Goal: Transaction & Acquisition: Subscribe to service/newsletter

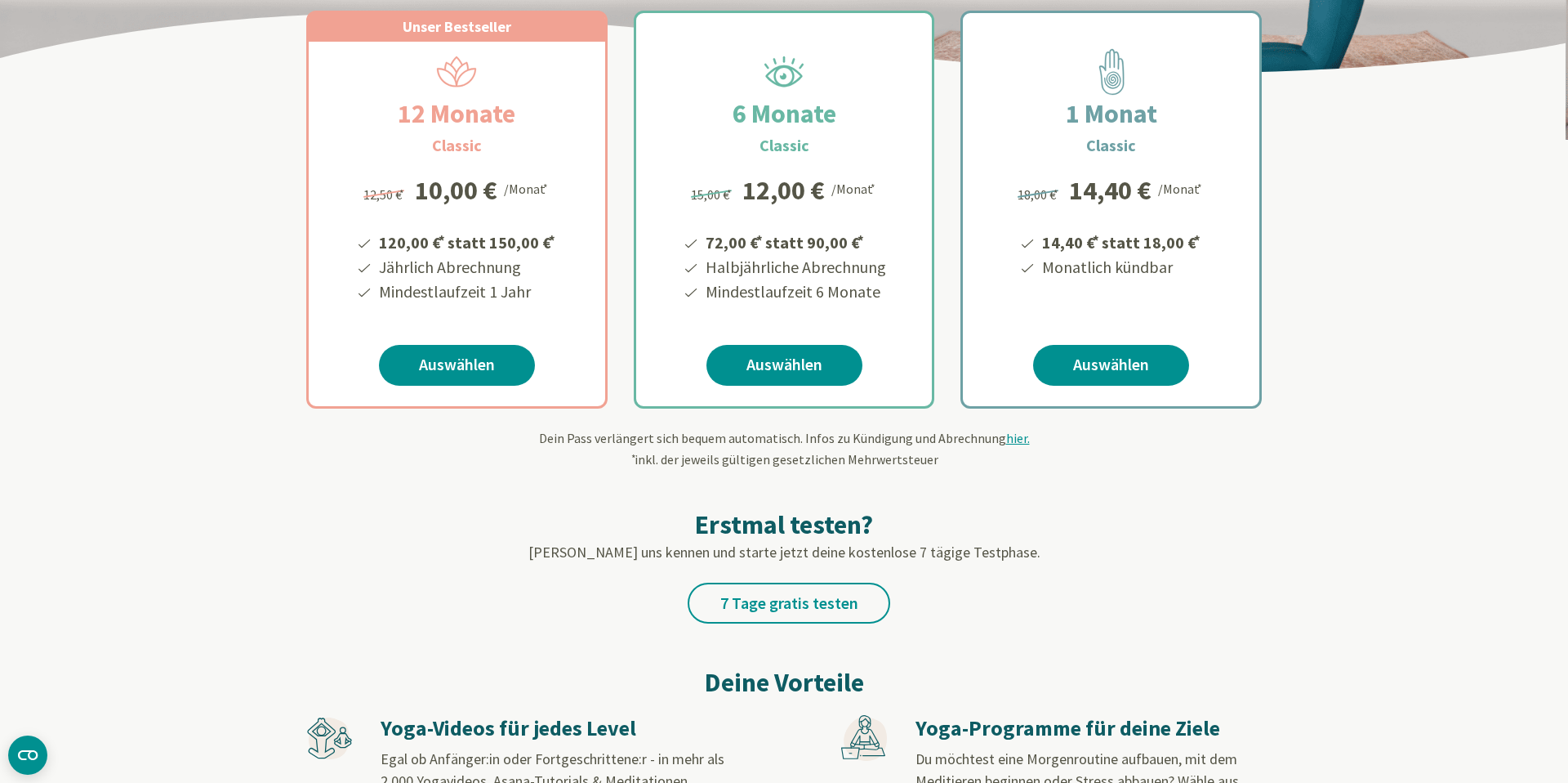
scroll to position [299, 0]
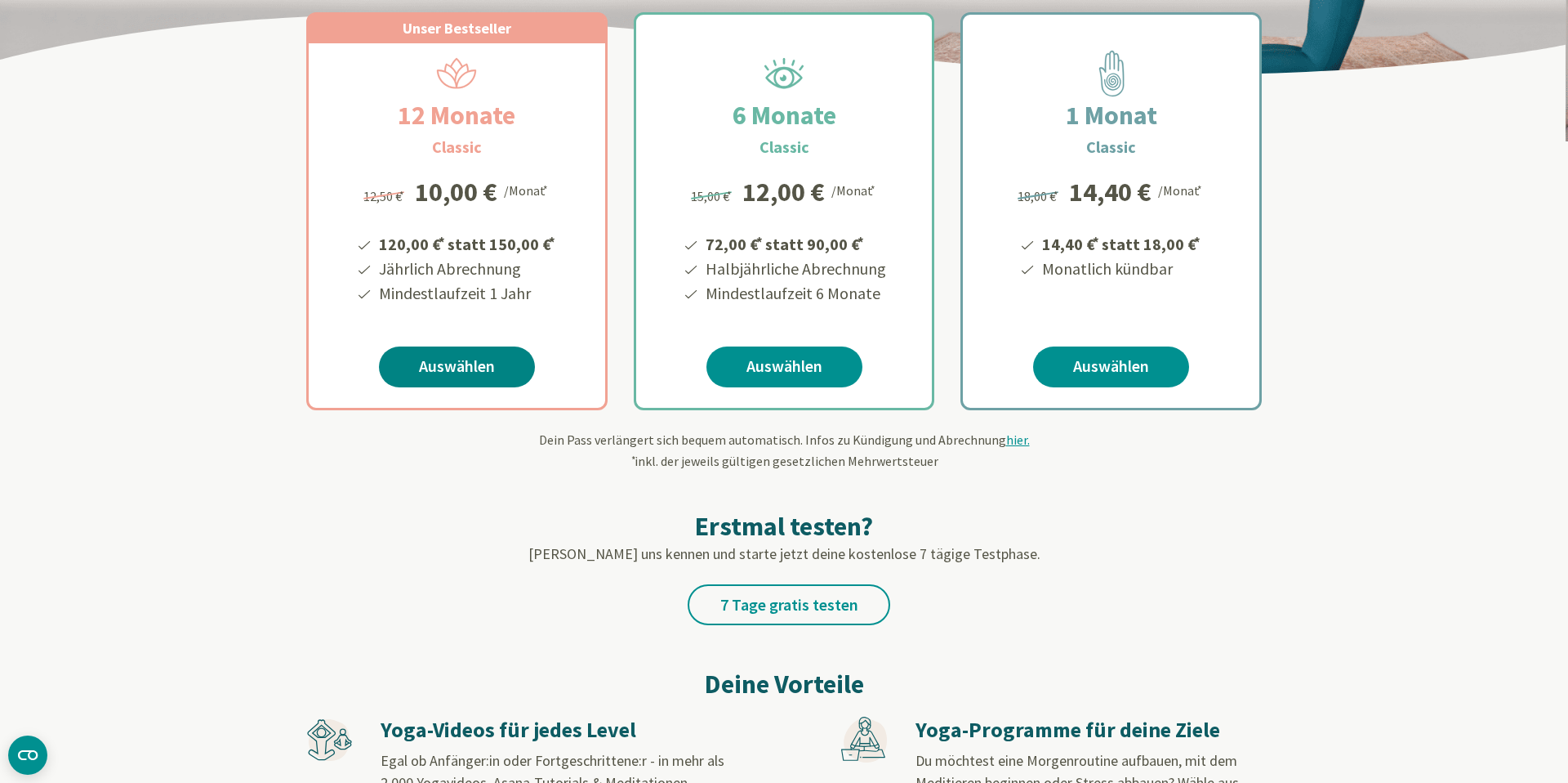
click at [501, 362] on link "Auswählen" at bounding box center [457, 367] width 156 height 41
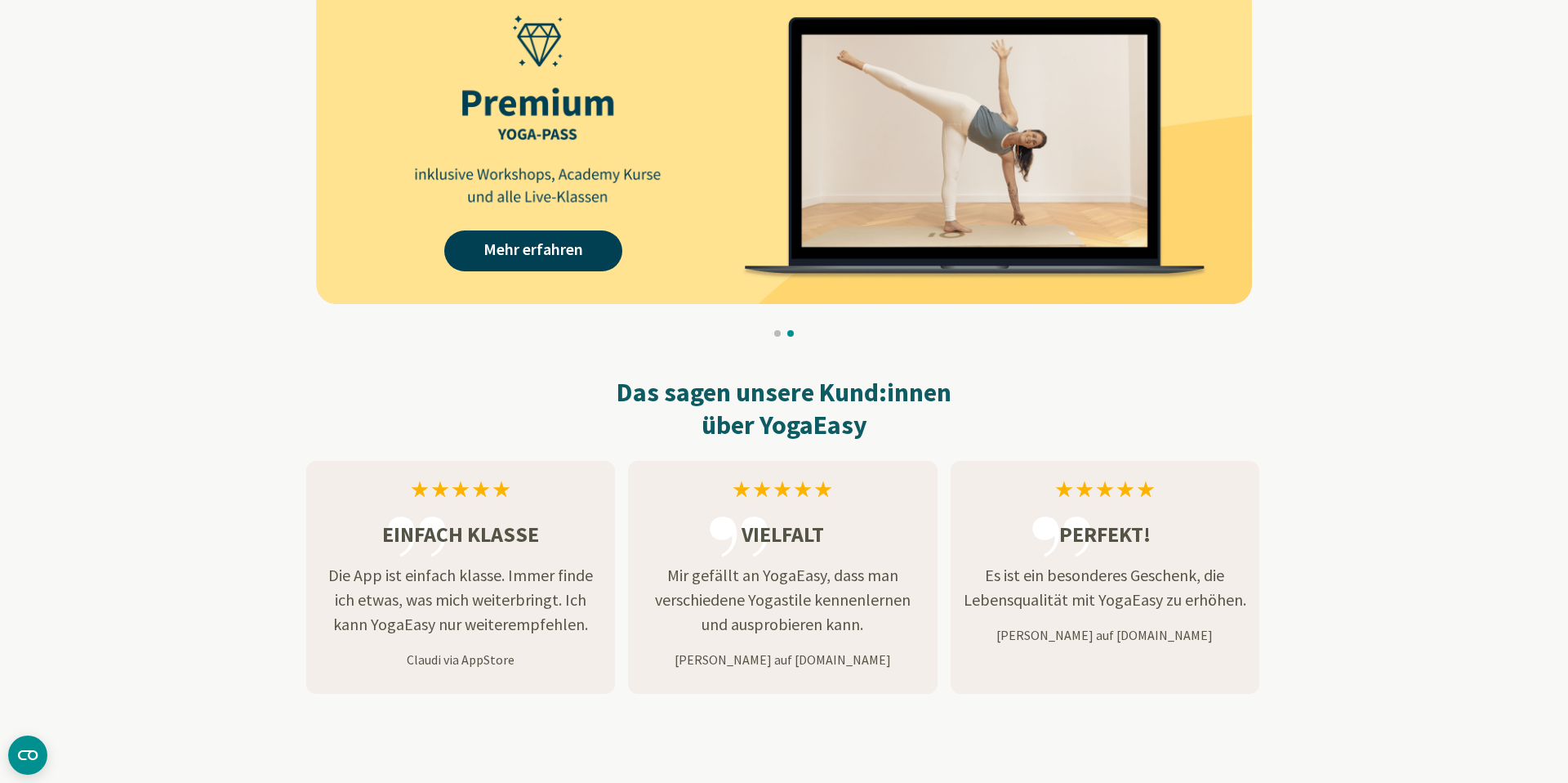
scroll to position [1655, 0]
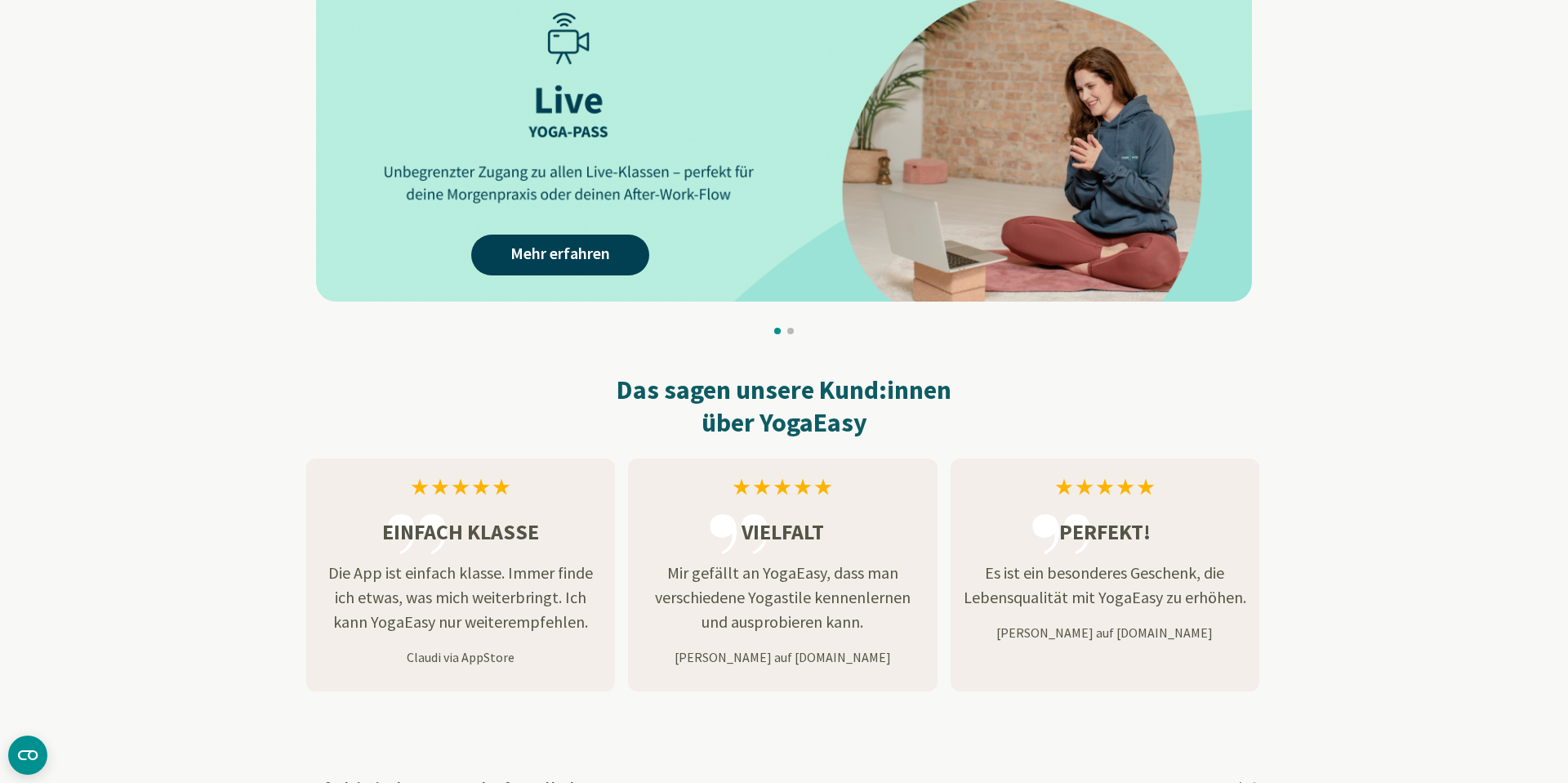
click at [955, 190] on img at bounding box center [784, 141] width 936 height 320
click at [578, 251] on link "Mehr erfahren" at bounding box center [560, 255] width 178 height 41
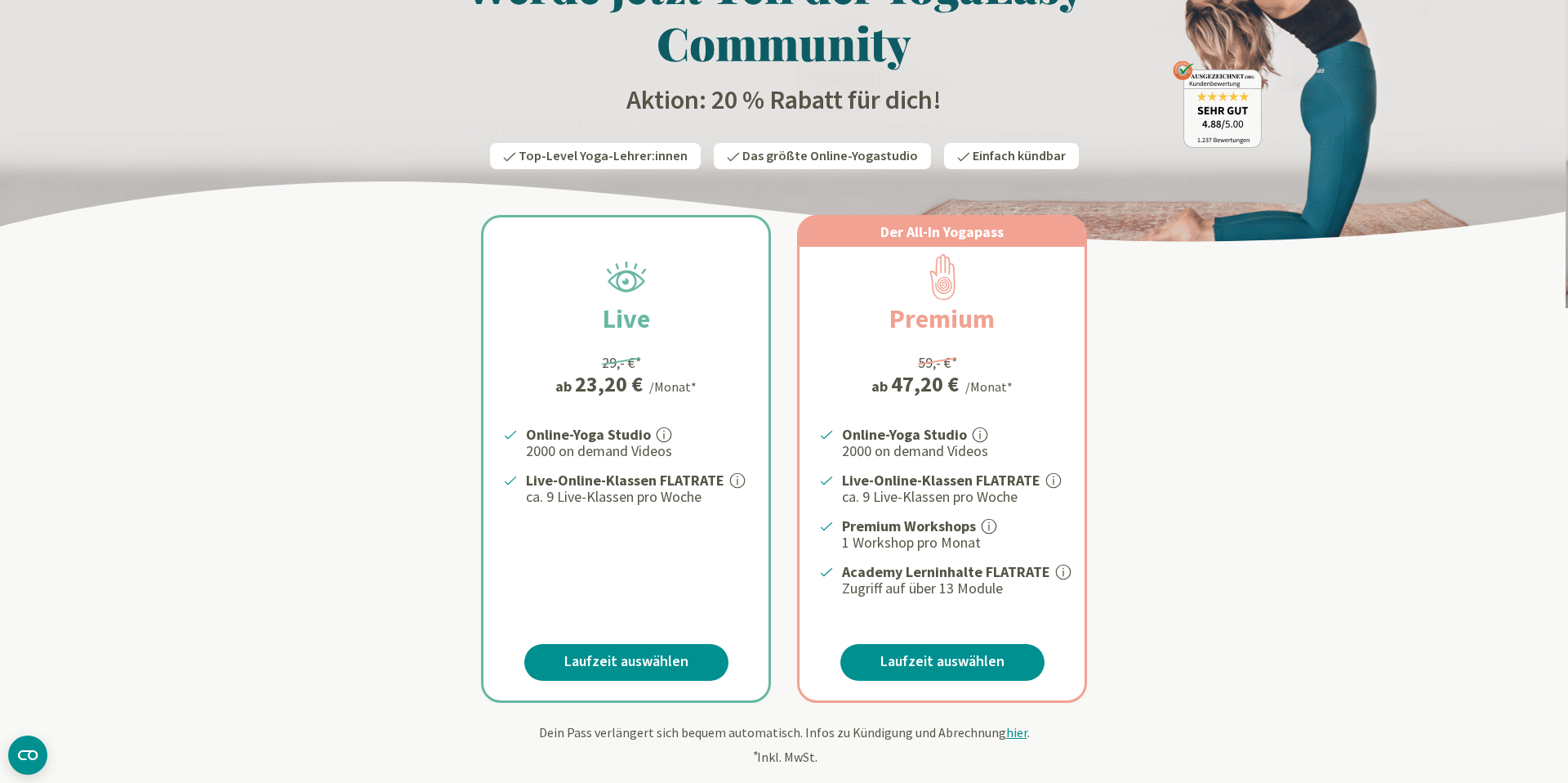
scroll to position [138, 0]
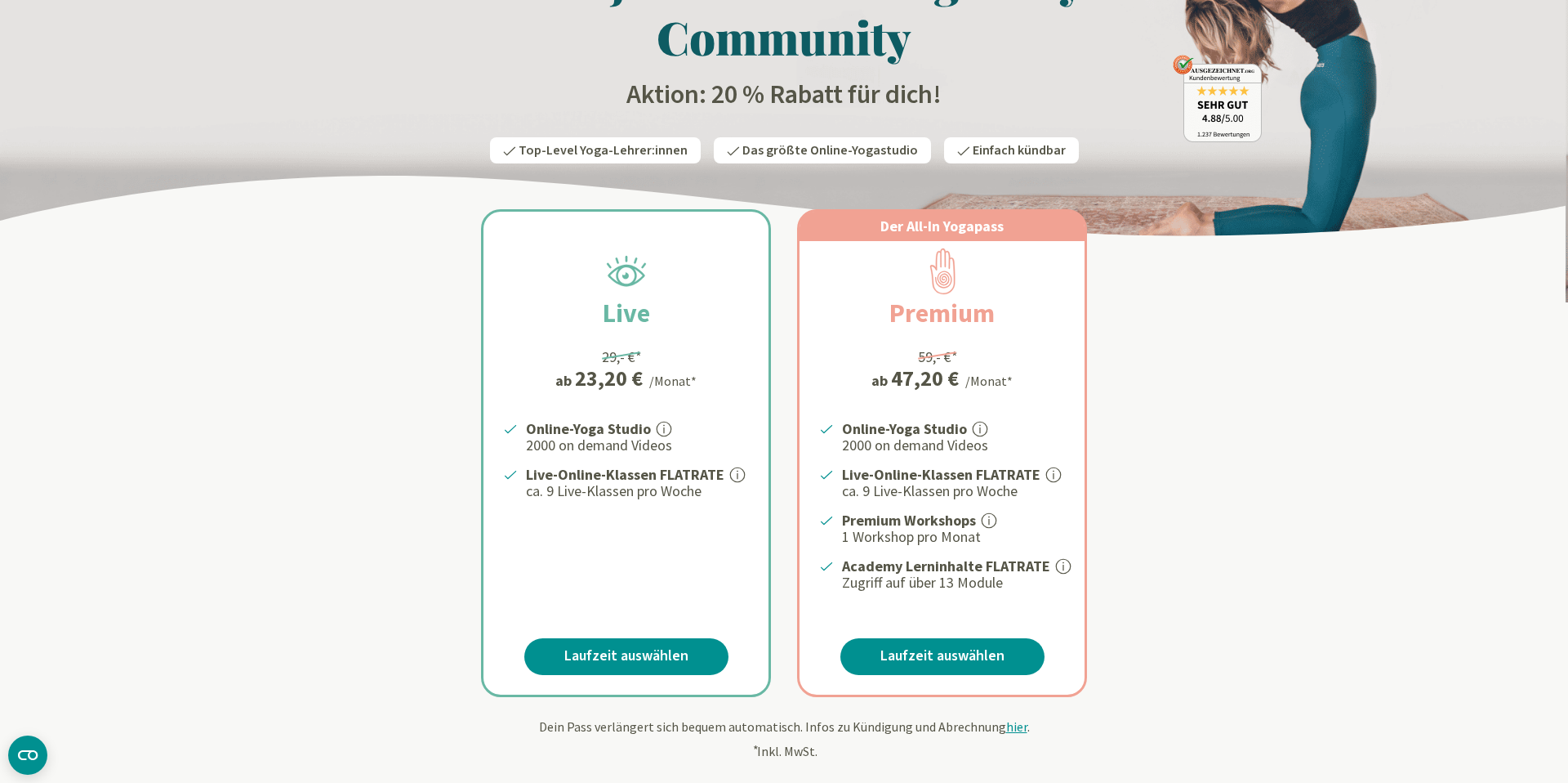
drag, startPoint x: 844, startPoint y: 568, endPoint x: 967, endPoint y: 573, distance: 123.1
click at [1001, 578] on li "Academy Lerninhalte FLATRATE Zugriff auf über 13 Module" at bounding box center [952, 574] width 226 height 37
copy li "Academy Lerninhalte FLATRATE Zugriff auf über 13 Module"
